Goal: Information Seeking & Learning: Learn about a topic

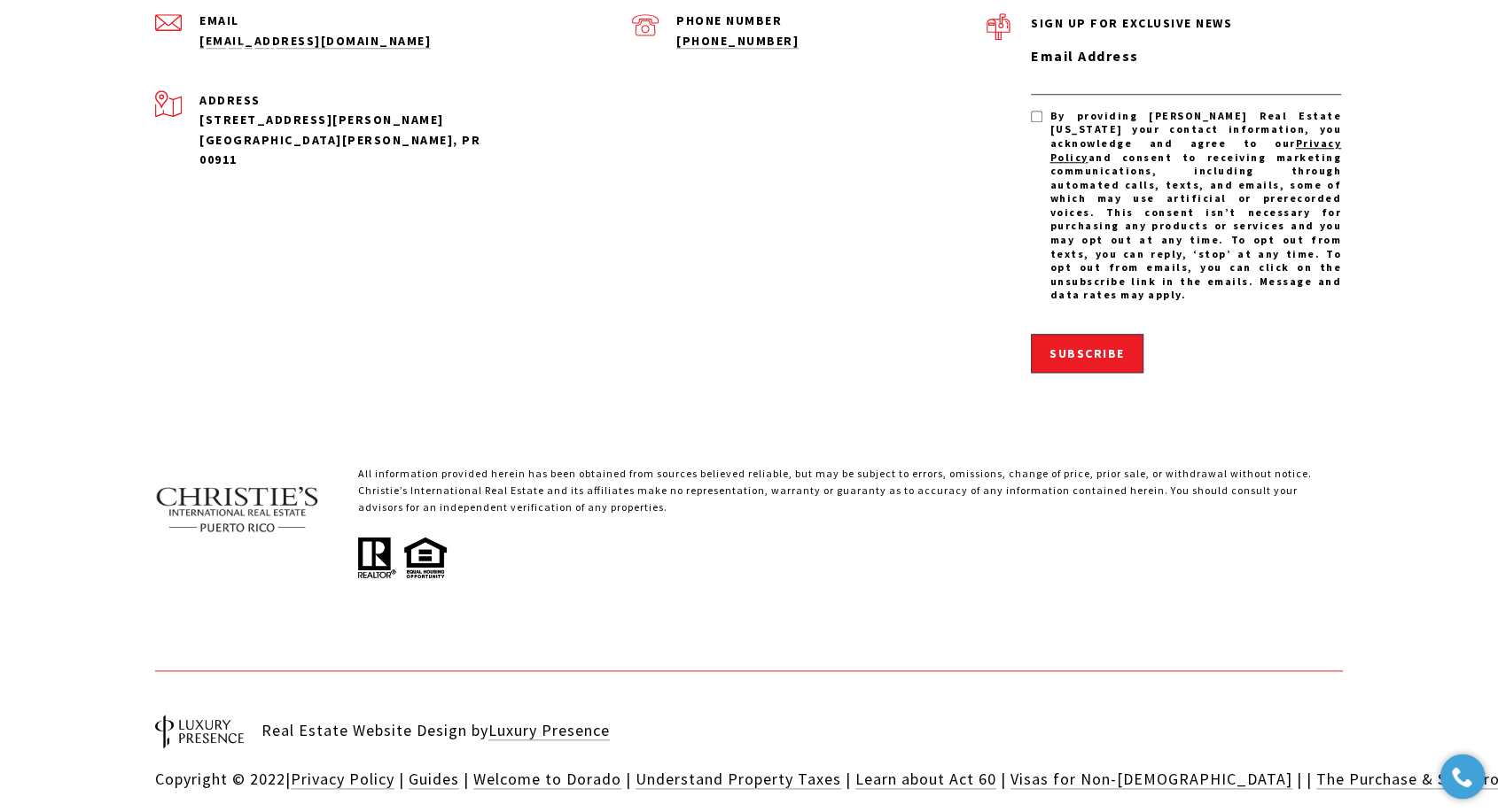
scroll to position [646, 0]
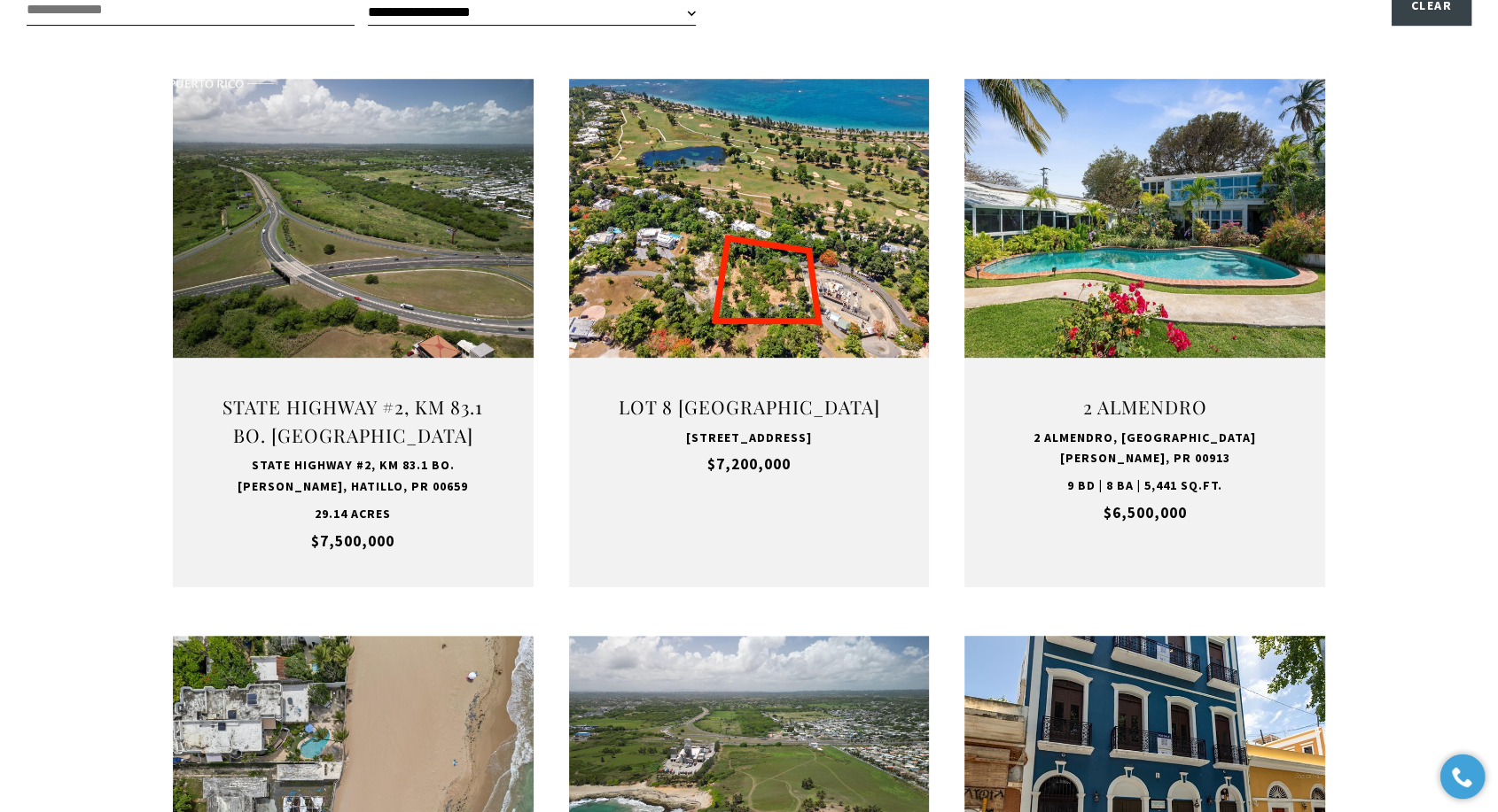
type input "**********"
type input "*********"
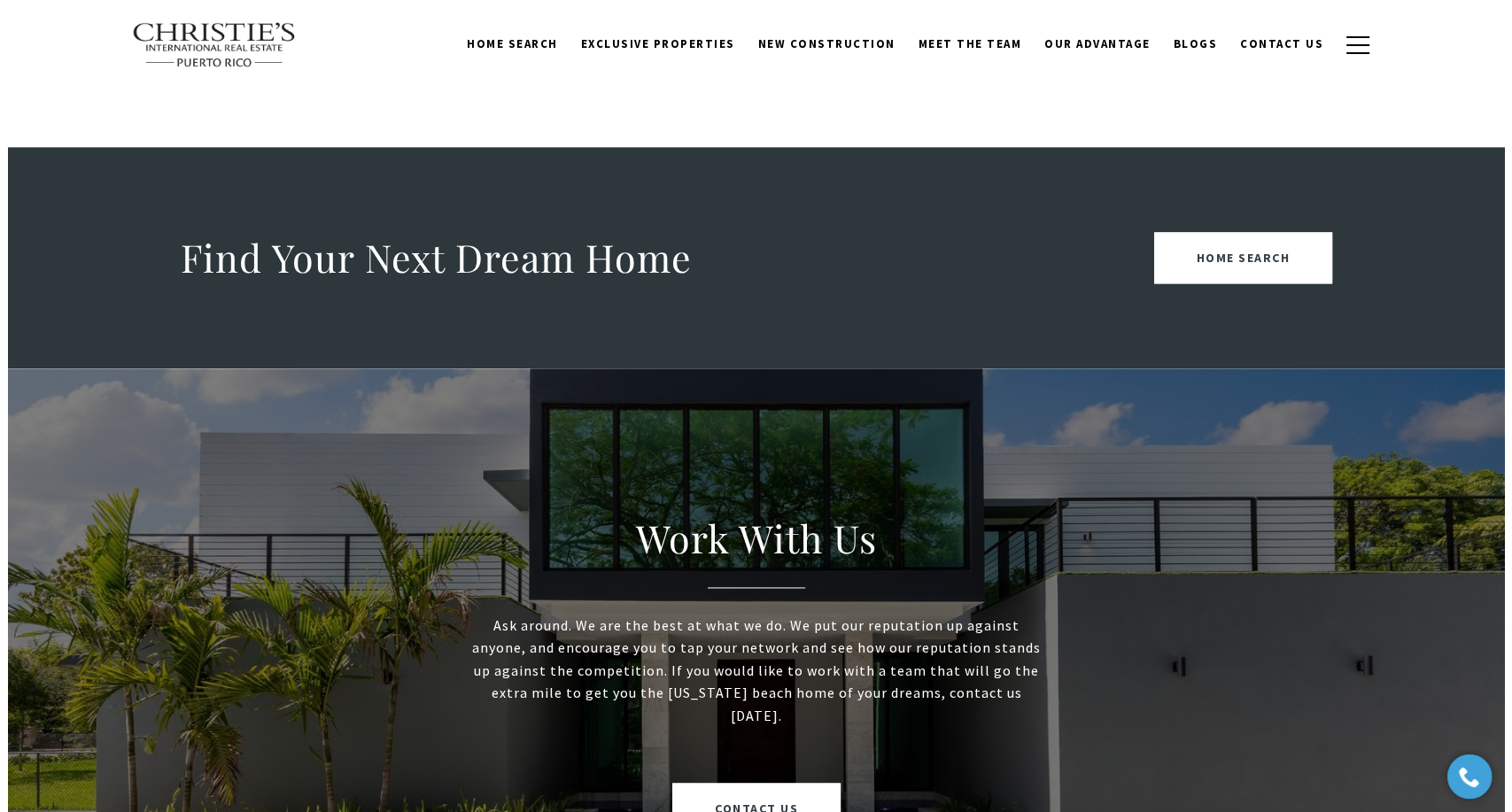
scroll to position [2059, 0]
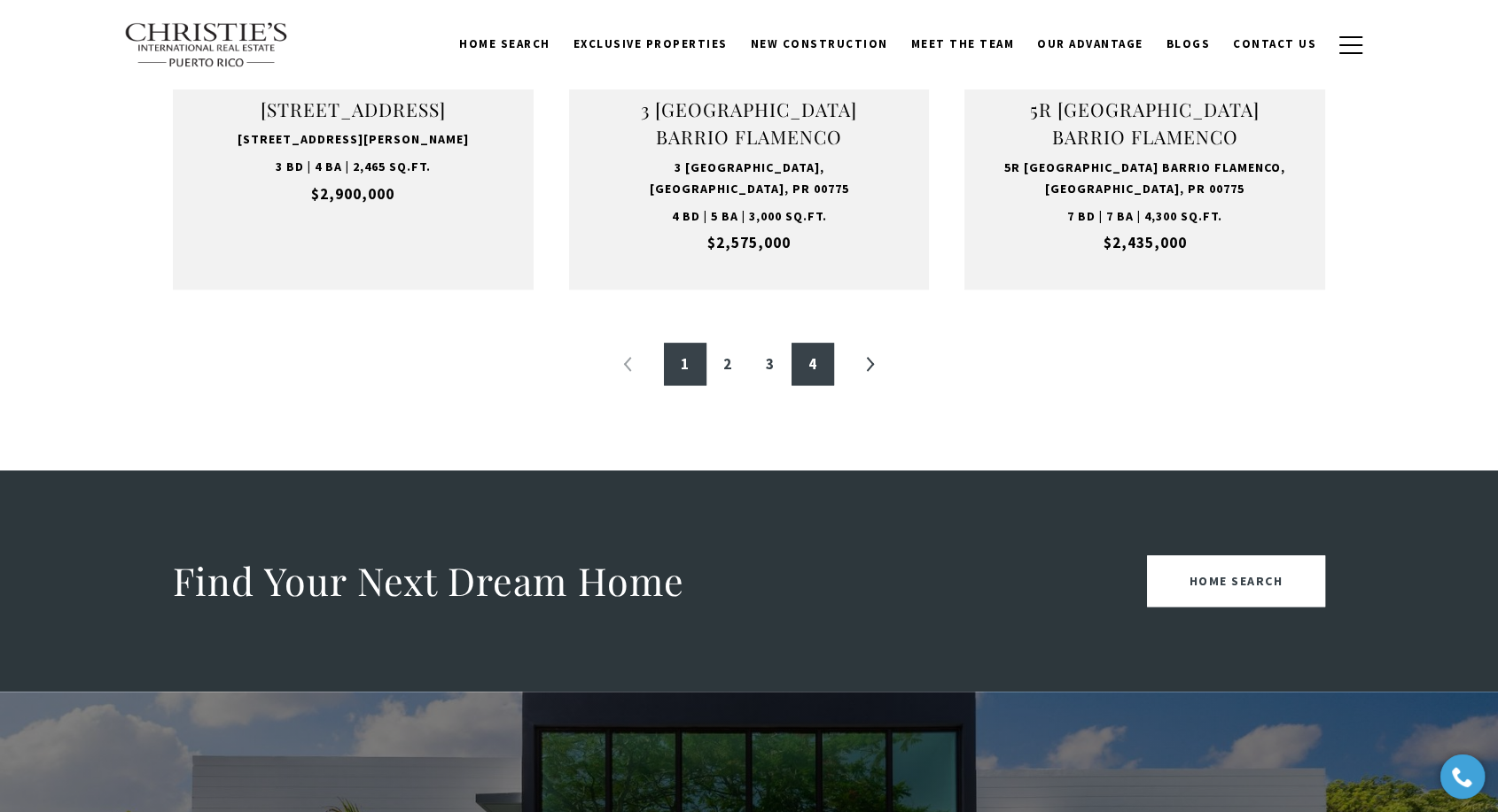
click at [808, 368] on link "4" at bounding box center [812, 364] width 43 height 43
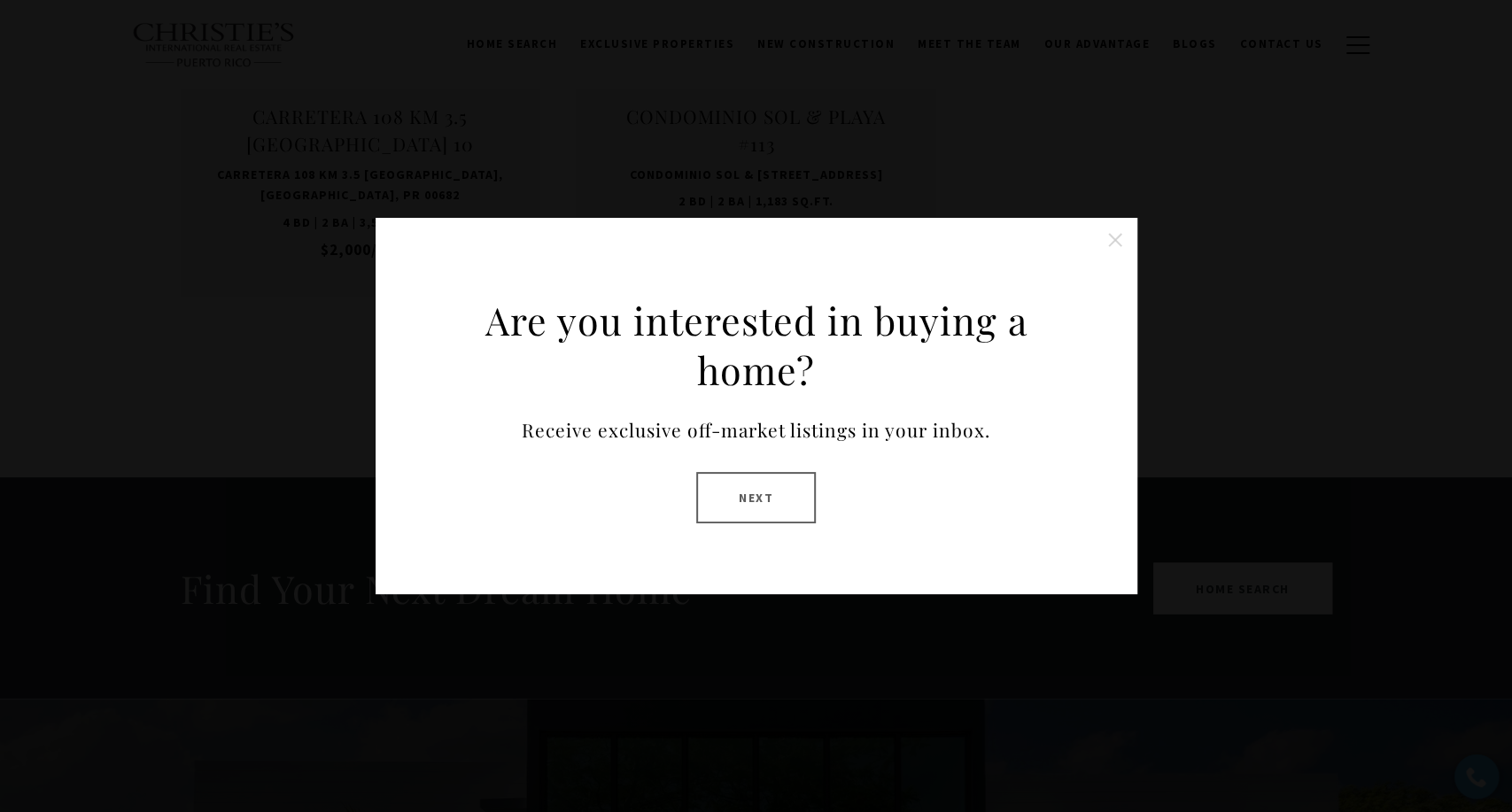
click at [1115, 237] on button "Close this option" at bounding box center [1116, 240] width 36 height 36
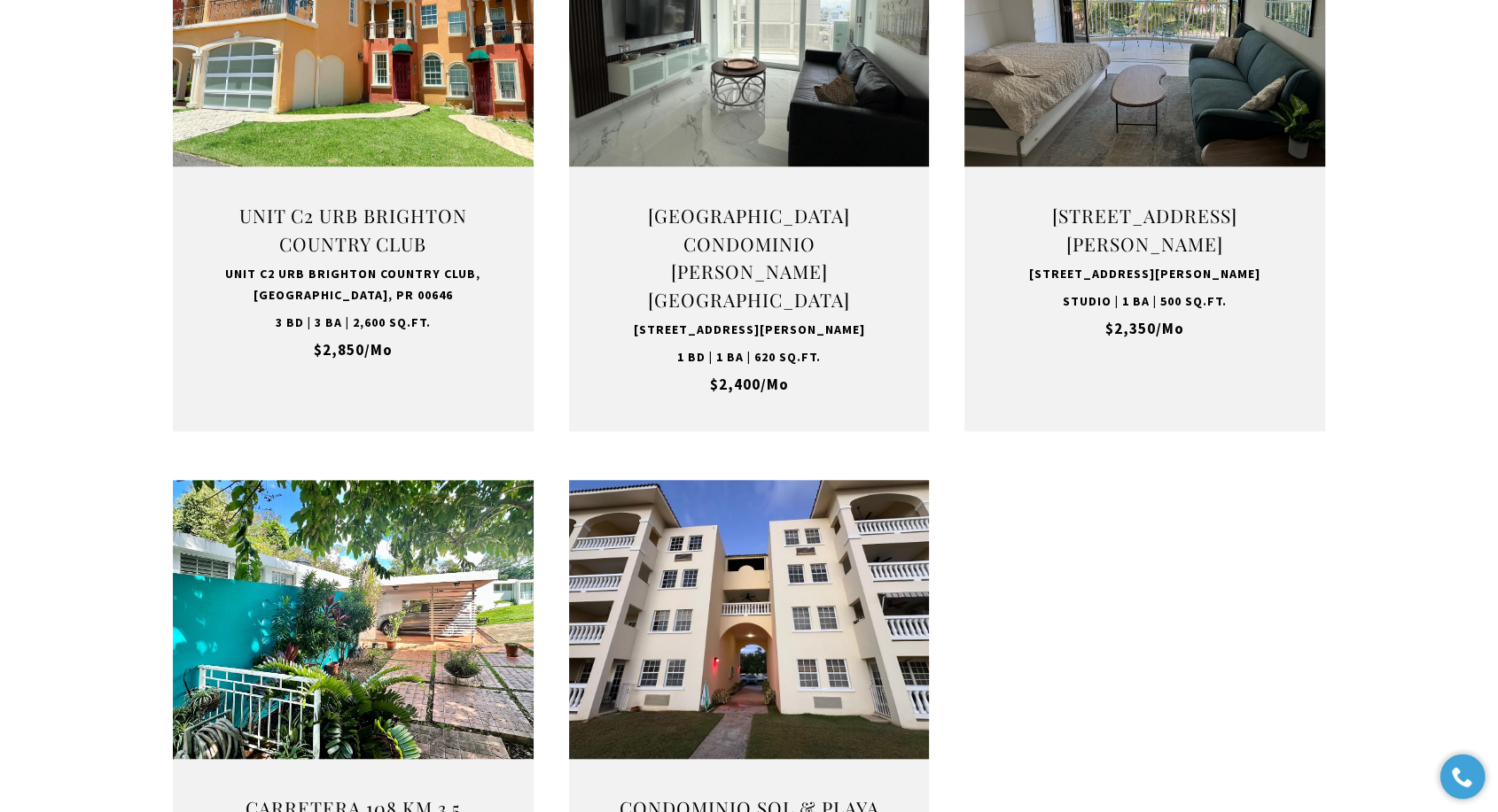
scroll to position [1531, 0]
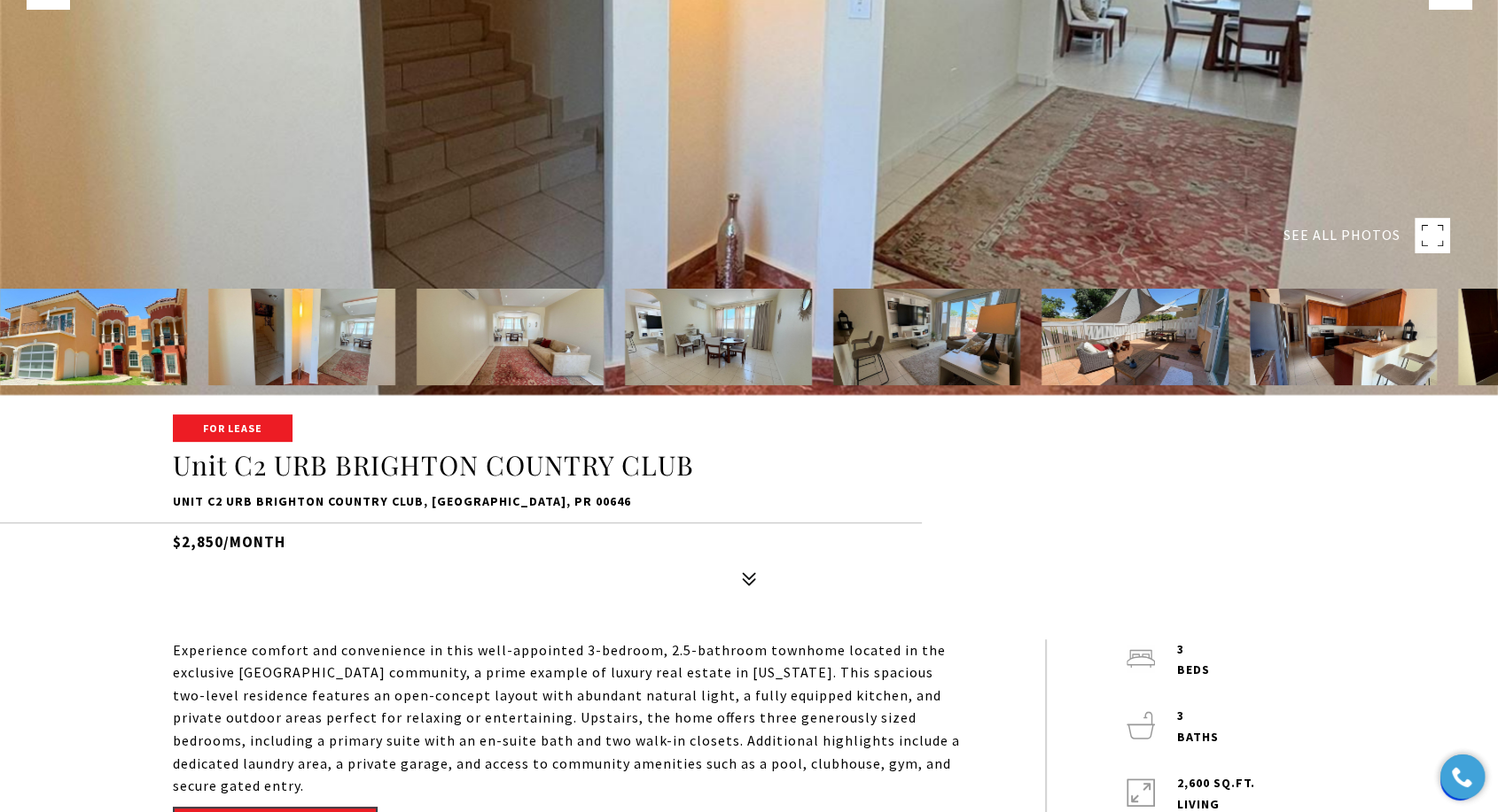
scroll to position [492, 0]
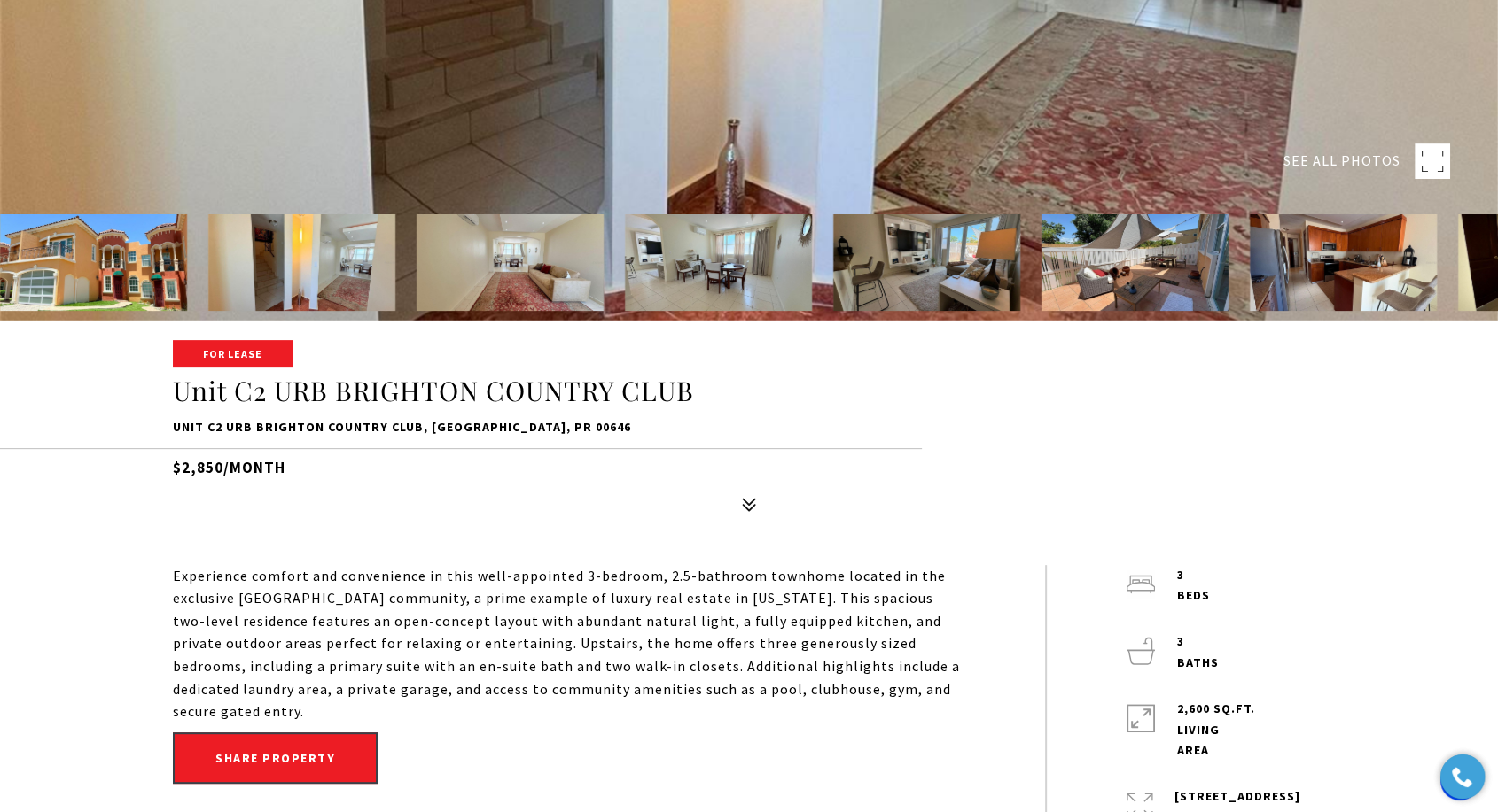
click at [386, 422] on p "Unit C2 URB BRIGHTON COUNTRY CLUB, DORADO, PR 00646" at bounding box center [749, 427] width 1152 height 21
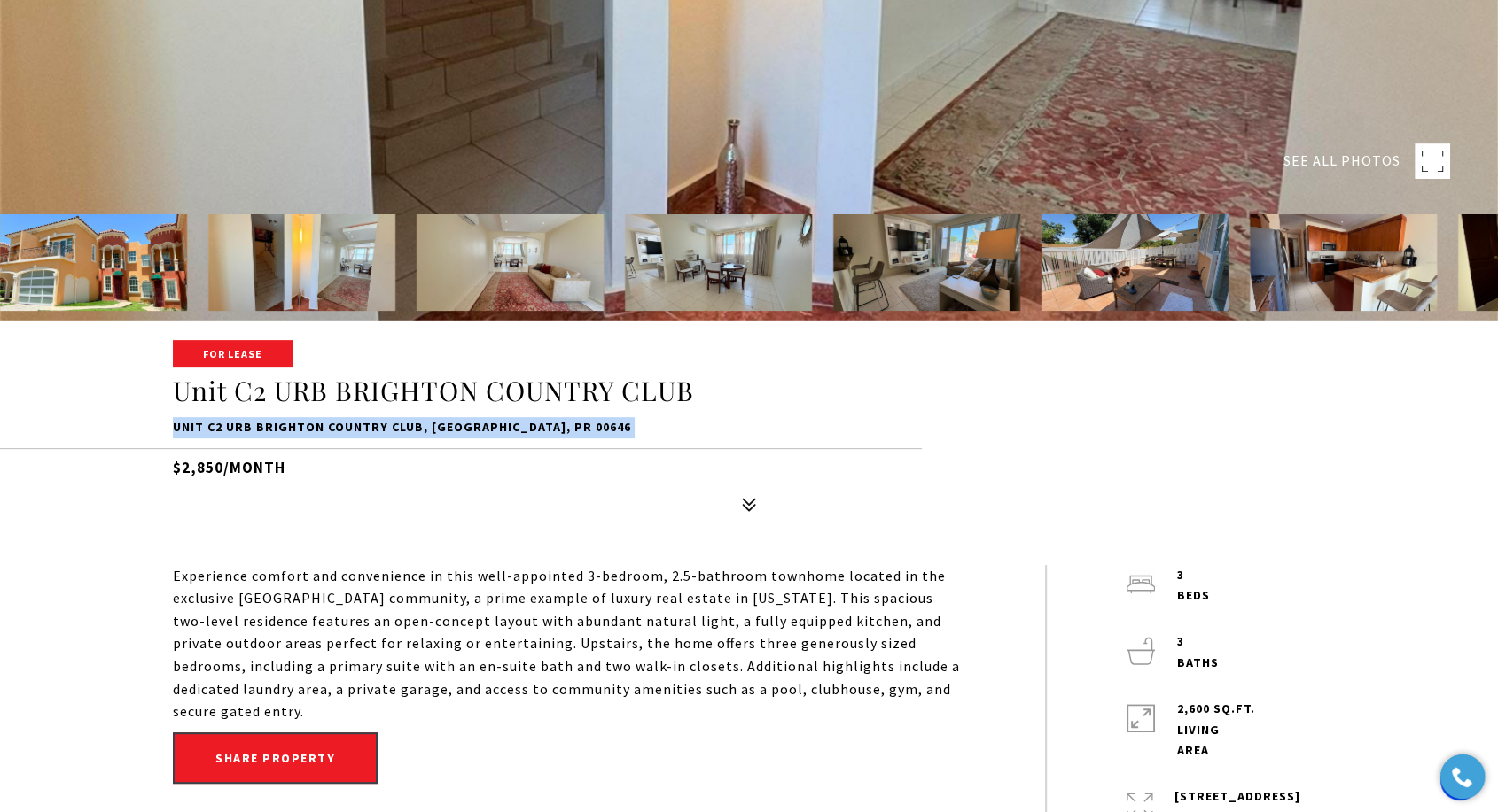
click at [386, 422] on p "Unit C2 URB BRIGHTON COUNTRY CLUB, DORADO, PR 00646" at bounding box center [749, 427] width 1152 height 21
copy div "Unit C2 URB BRIGHTON COUNTRY CLUB, DORADO, PR 00646"
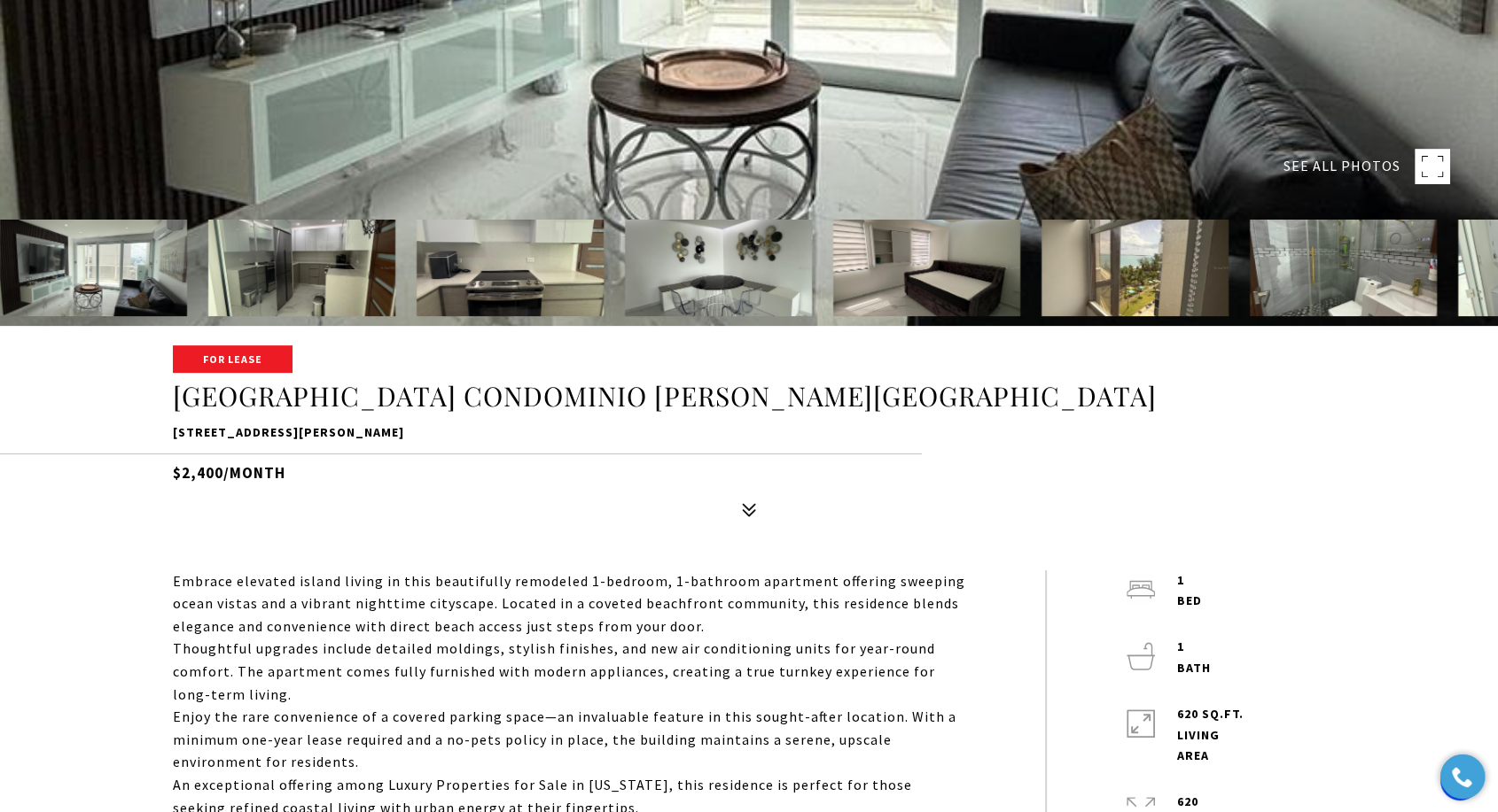
scroll to position [590, 0]
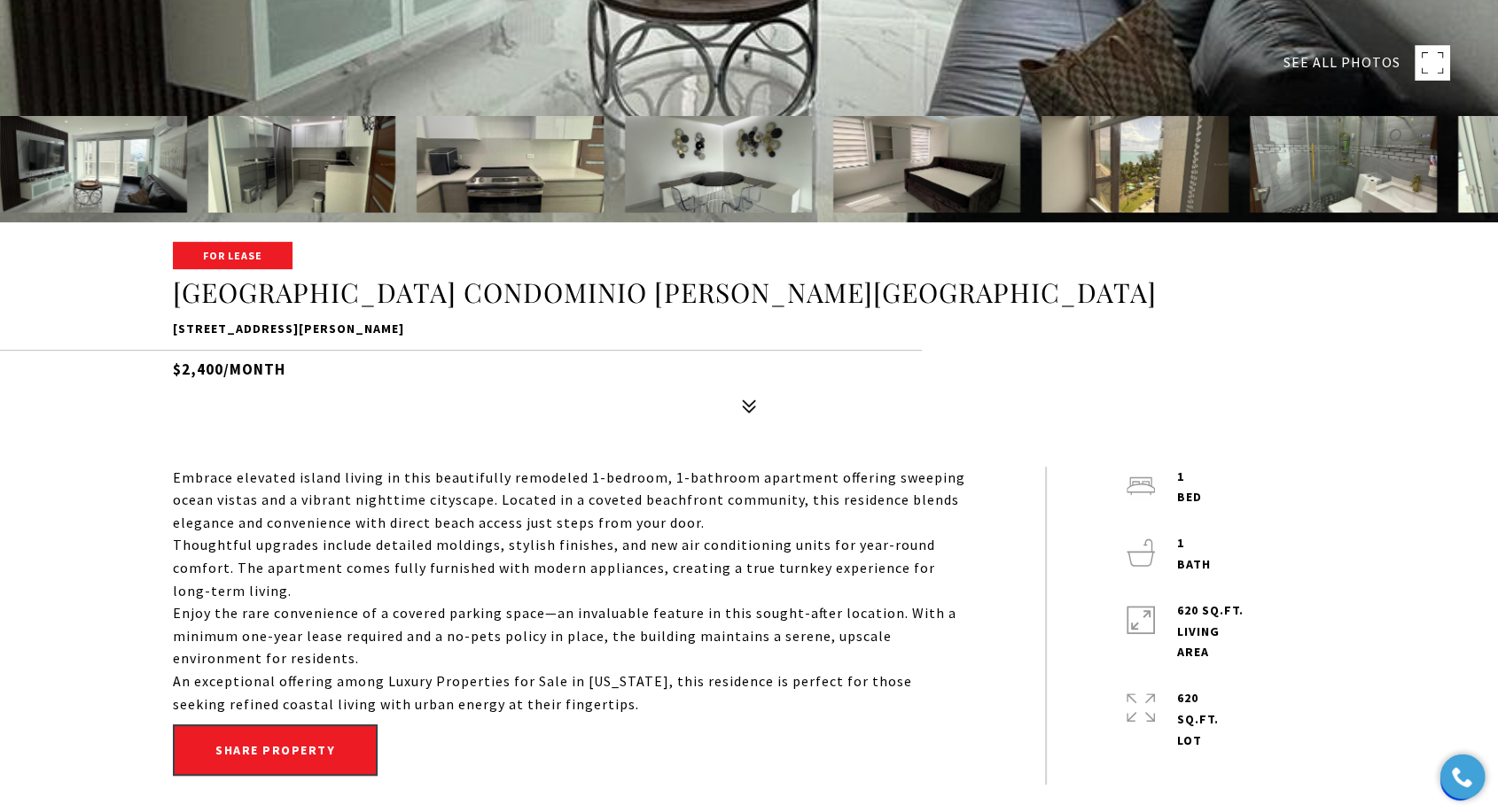
click at [474, 330] on p "4633 ave isla verde CONDOMINIO CASTILLO DEL MAR, CAROLINA, PR 00979" at bounding box center [749, 329] width 1152 height 21
click at [433, 328] on p "4633 ave isla verde CONDOMINIO CASTILLO DEL MAR, CAROLINA, PR 00979" at bounding box center [749, 329] width 1152 height 21
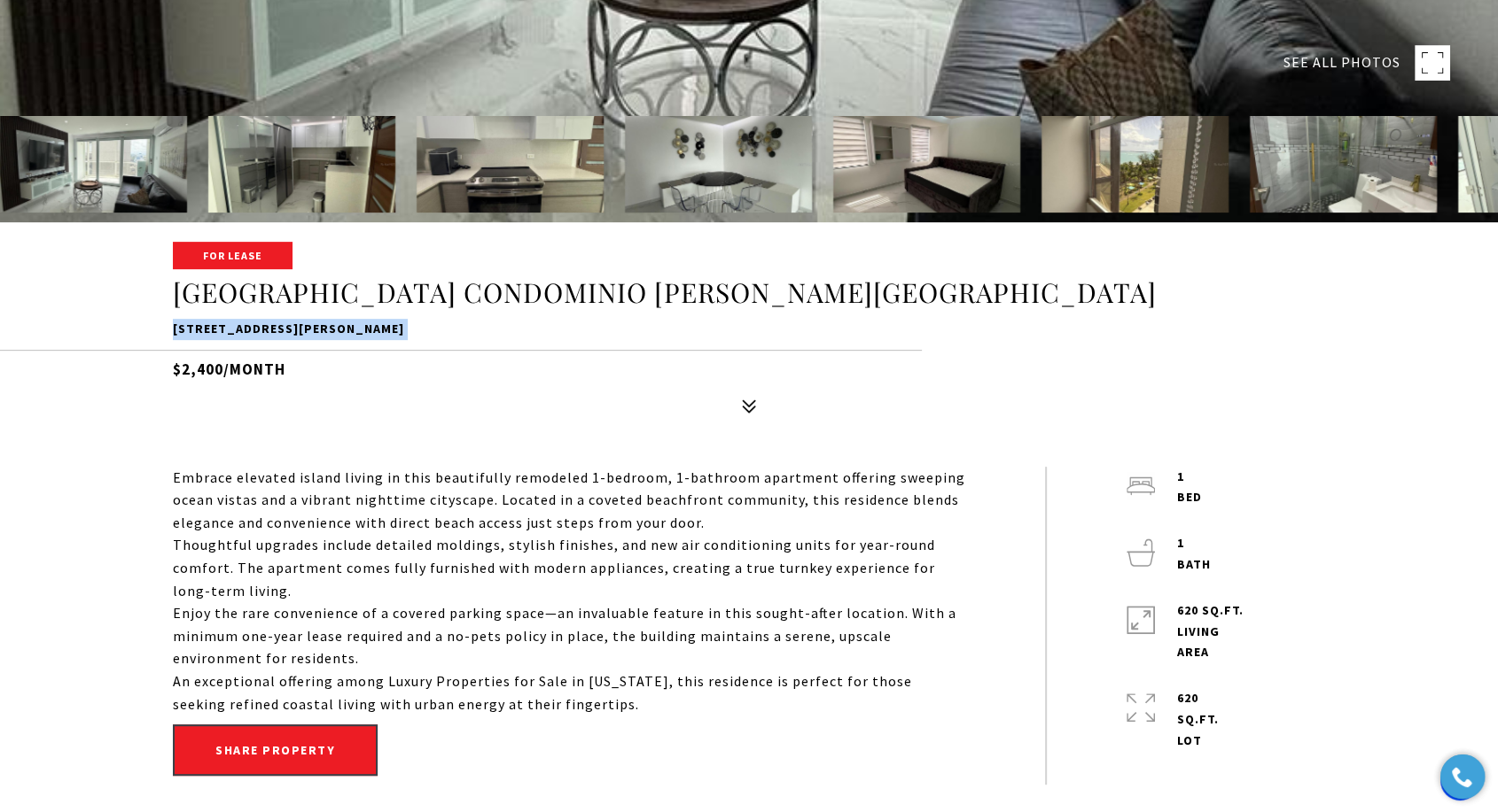
copy div "4633 ave isla verde CONDOMINIO CASTILLO DEL MAR, CAROLINA, PR 00979"
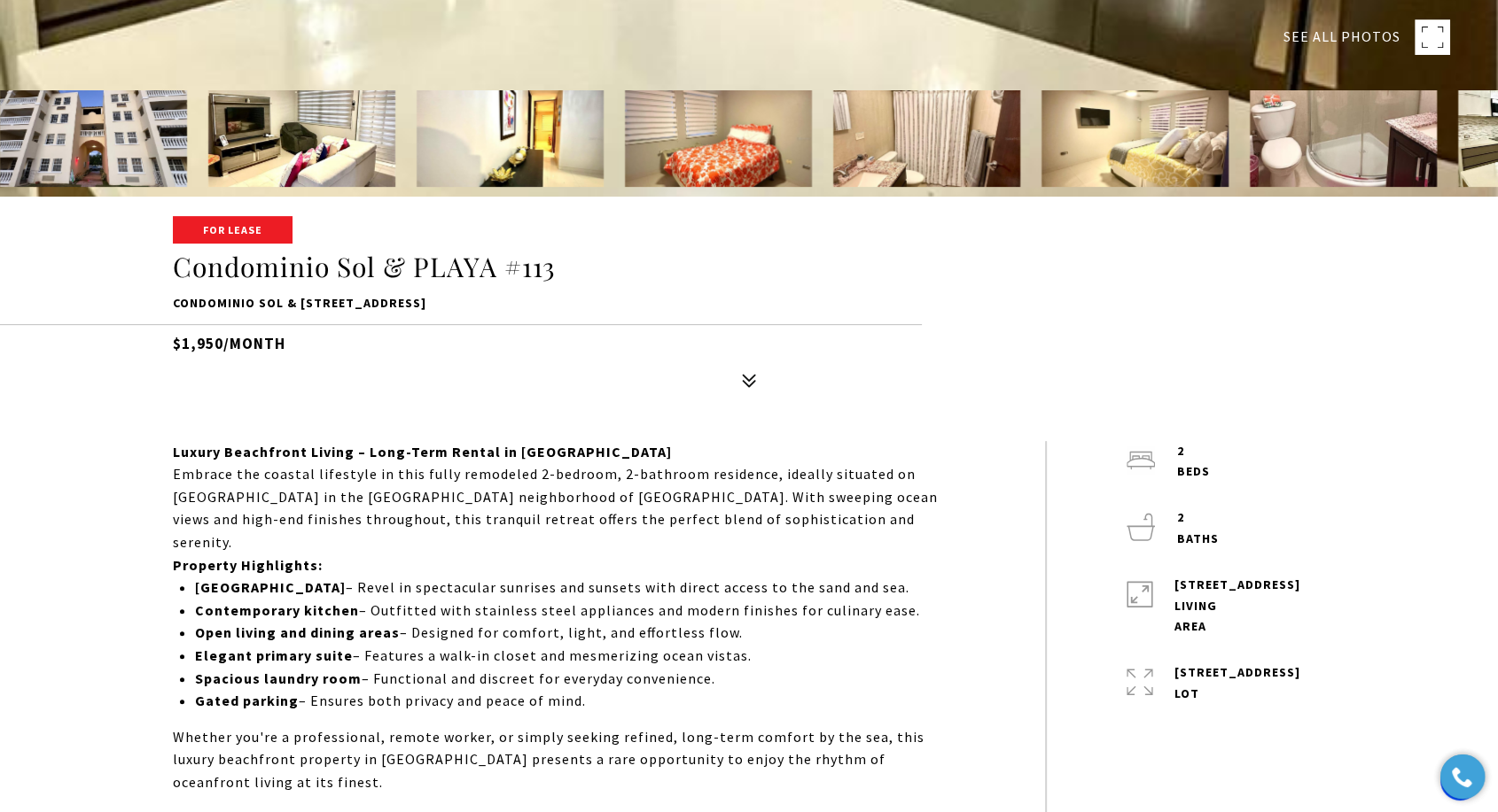
scroll to position [688, 0]
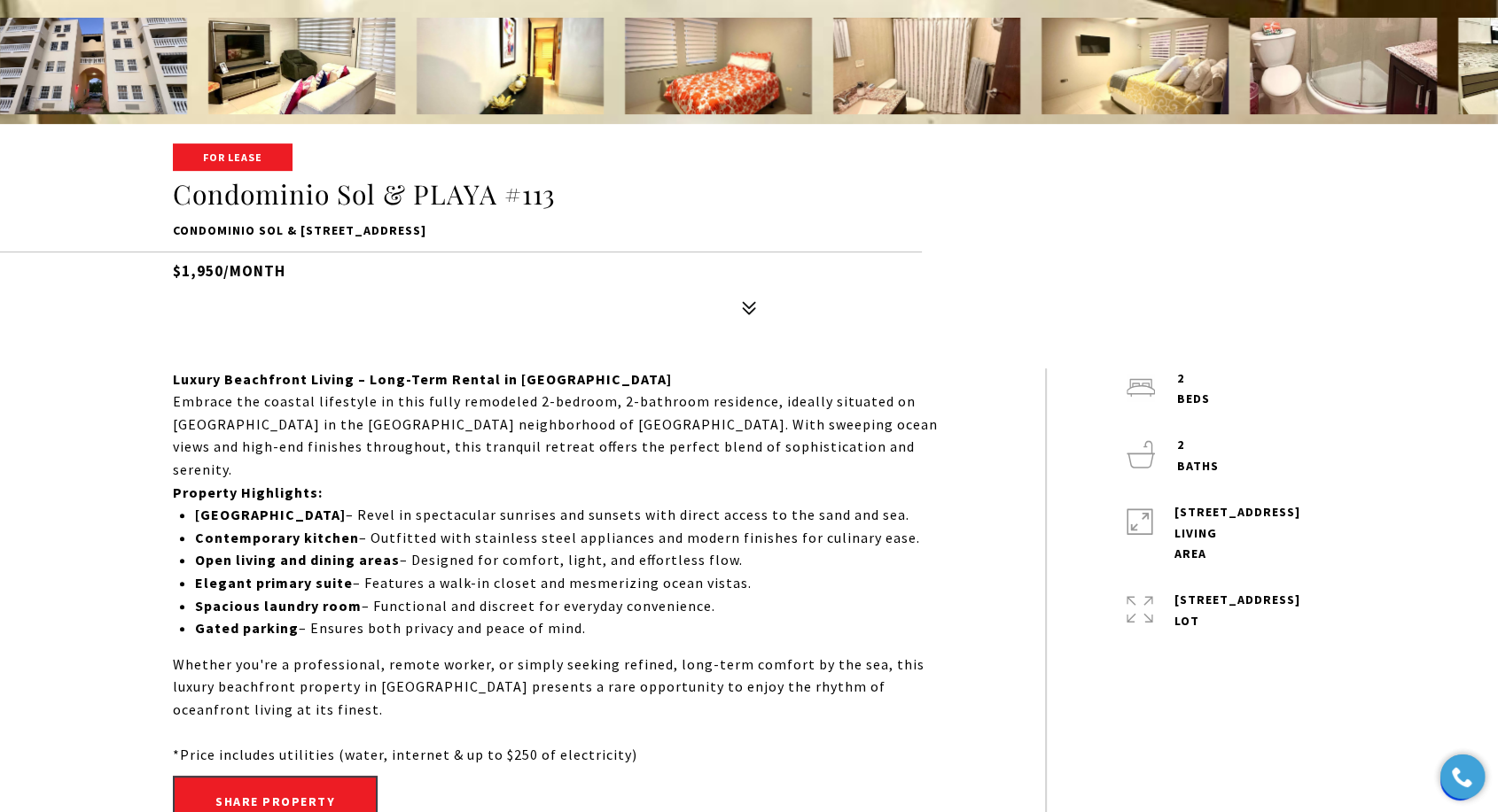
click at [433, 234] on p "Condominio SOL & [STREET_ADDRESS]" at bounding box center [749, 230] width 1152 height 21
copy div "Condominio SOL & [STREET_ADDRESS]"
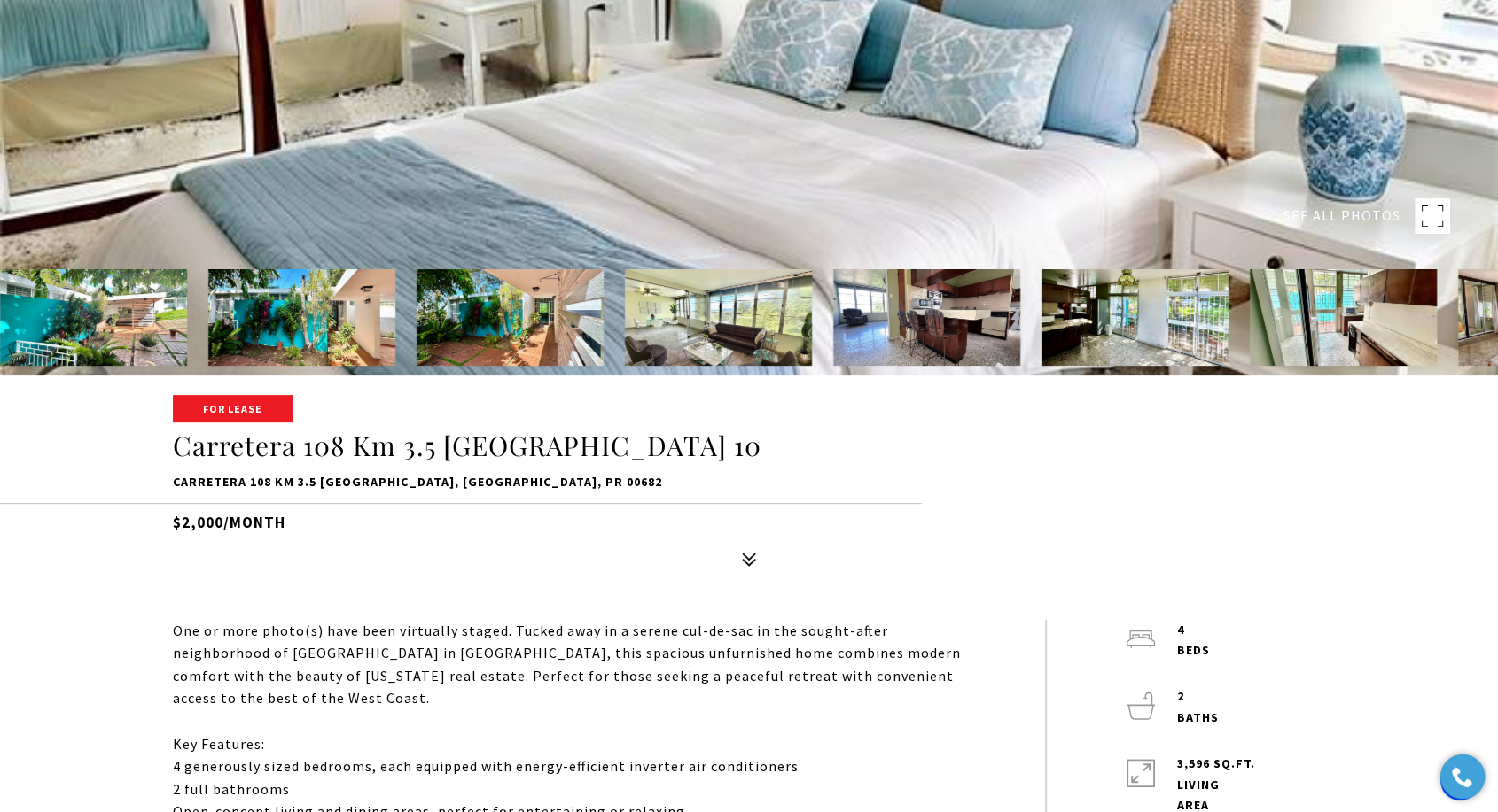
scroll to position [492, 0]
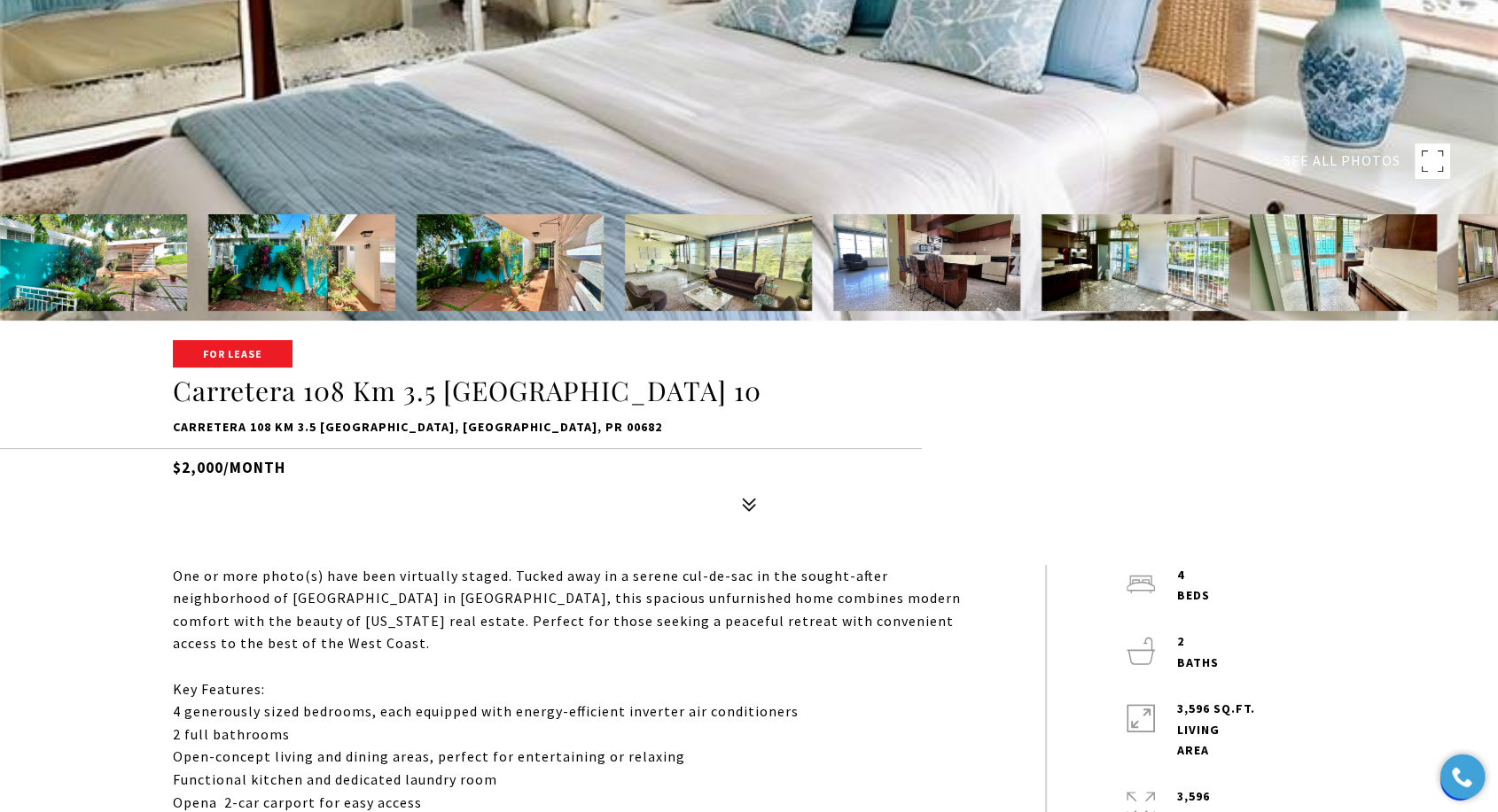
click at [394, 435] on p "Carretera 108 Km 3.5 [GEOGRAPHIC_DATA], [GEOGRAPHIC_DATA], PR 00682" at bounding box center [749, 427] width 1152 height 21
click at [396, 429] on p "Carretera 108 Km 3.5 [GEOGRAPHIC_DATA], [GEOGRAPHIC_DATA], PR 00682" at bounding box center [749, 427] width 1152 height 21
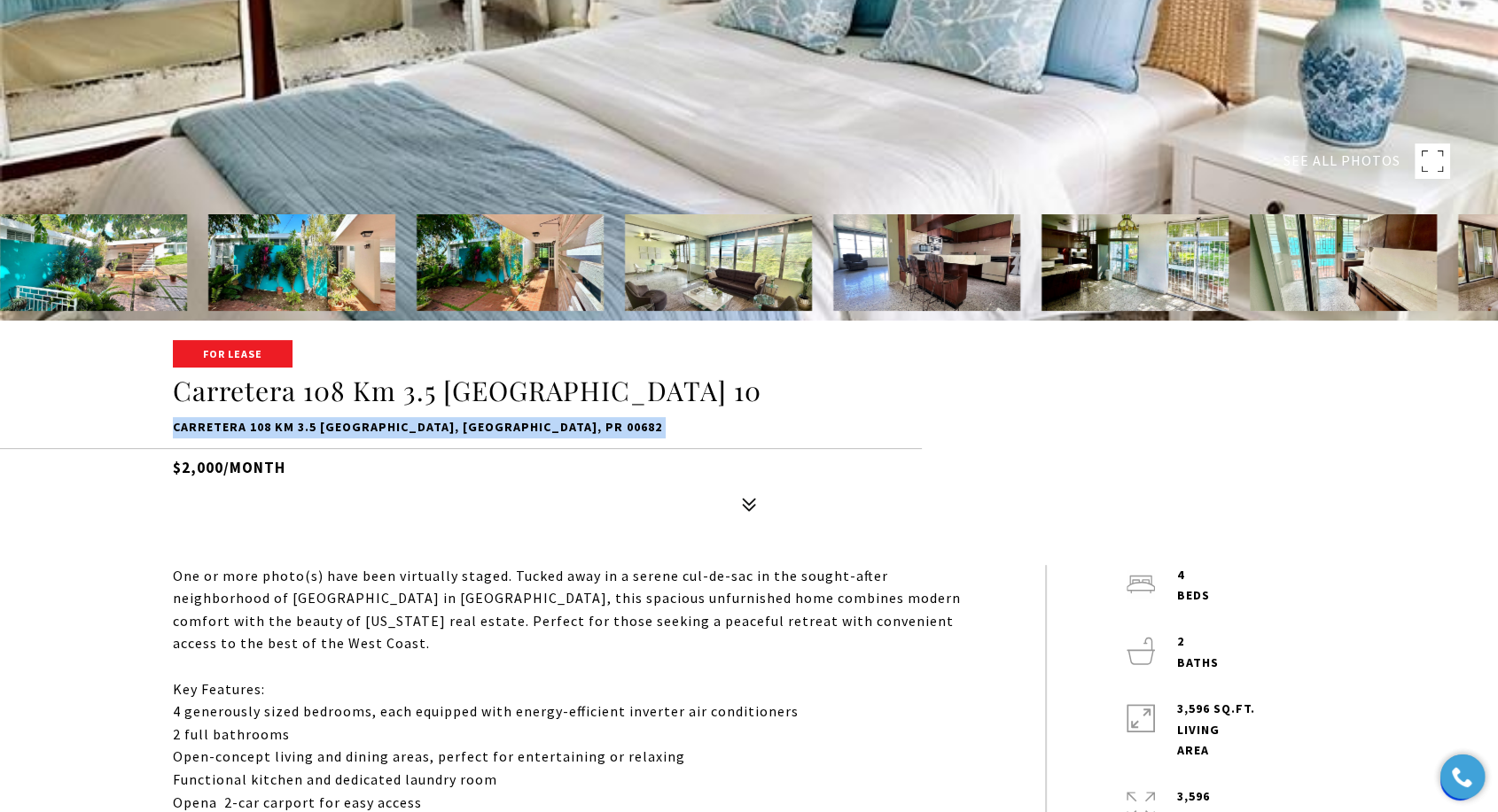
click at [396, 429] on p "Carretera 108 Km 3.5 [GEOGRAPHIC_DATA], [GEOGRAPHIC_DATA], PR 00682" at bounding box center [749, 427] width 1152 height 21
copy div "Carretera 108 Km 3.5 [GEOGRAPHIC_DATA], [GEOGRAPHIC_DATA], PR 00682"
